Goal: Task Accomplishment & Management: Use online tool/utility

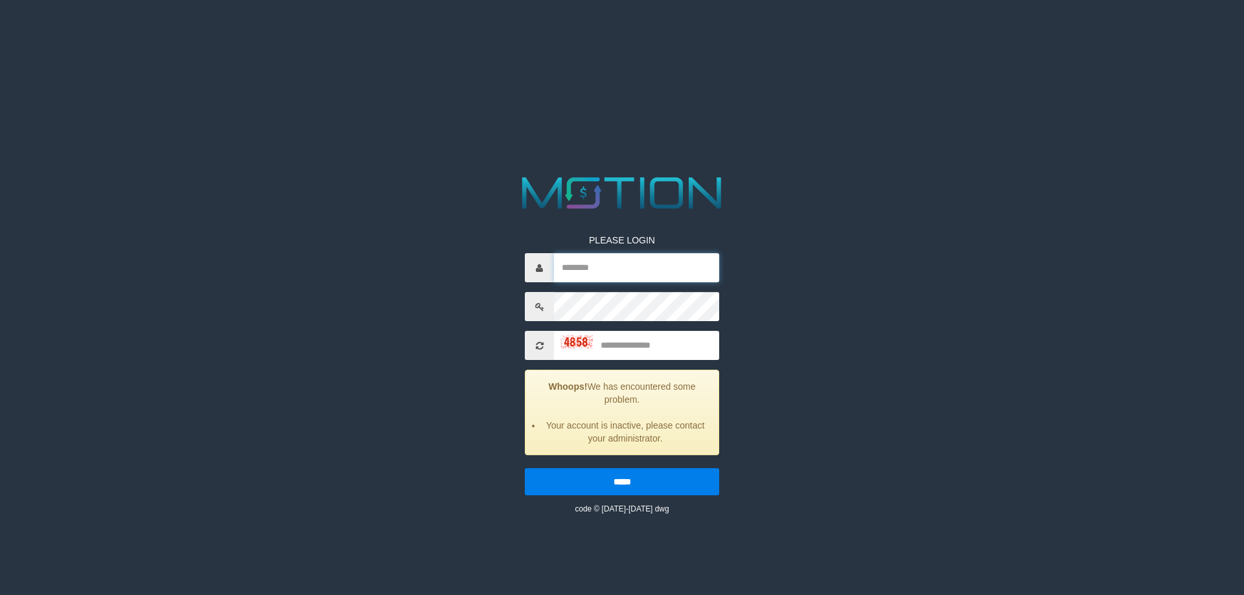
type input "*********"
click at [661, 358] on input "text" at bounding box center [636, 345] width 165 height 29
type input "****"
click at [525, 468] on input "*****" at bounding box center [622, 481] width 194 height 27
